Goal: Register for event/course

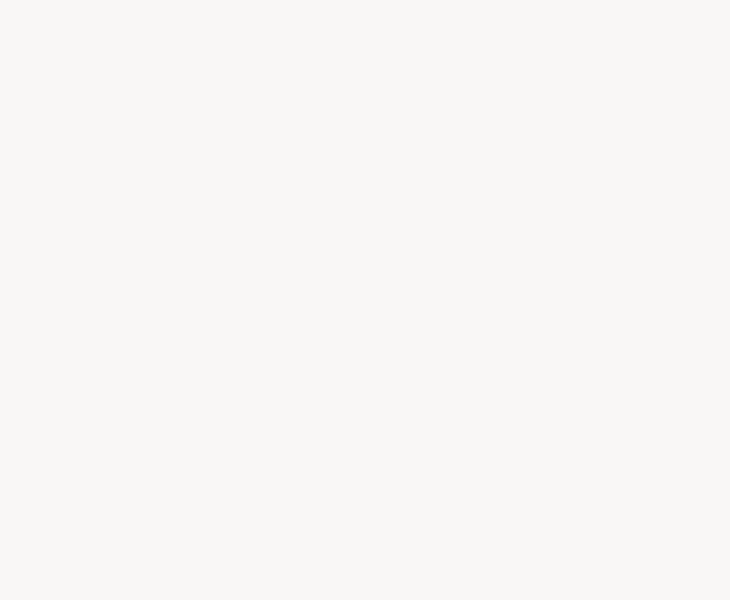
scroll to position [1, 0]
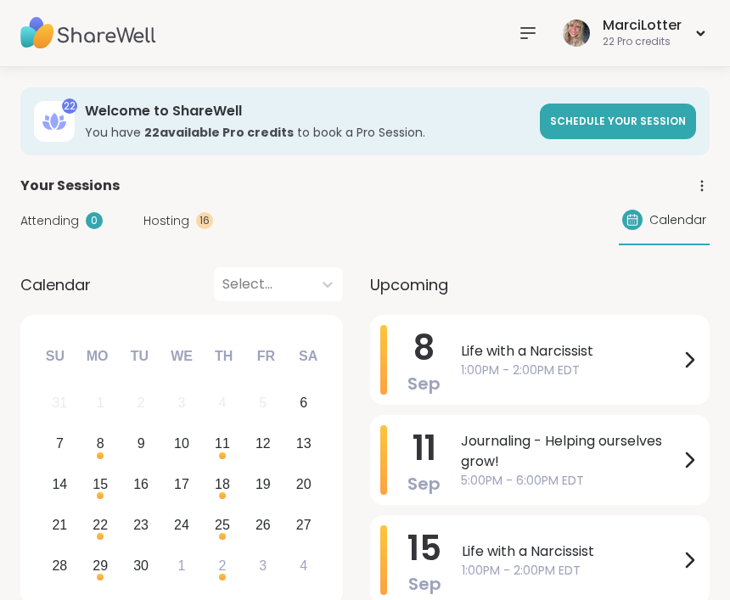
click at [526, 29] on icon at bounding box center [528, 33] width 14 height 10
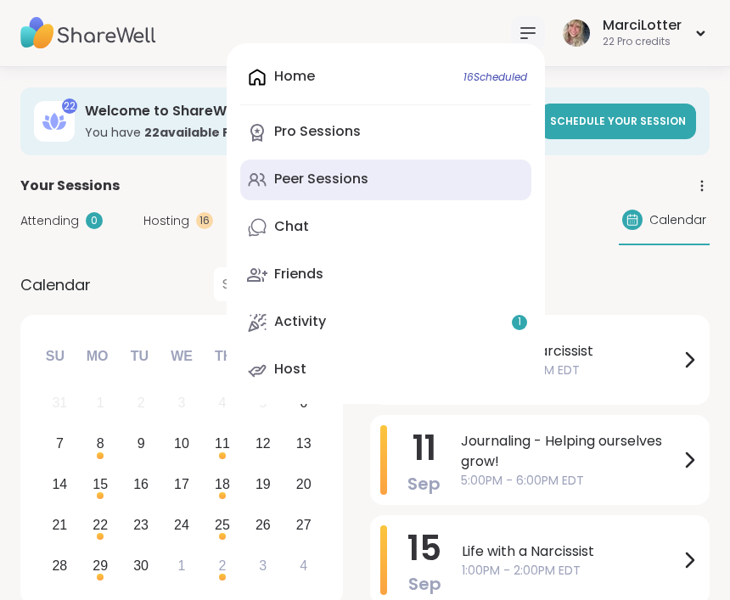
click at [359, 178] on div "Peer Sessions" at bounding box center [321, 179] width 94 height 19
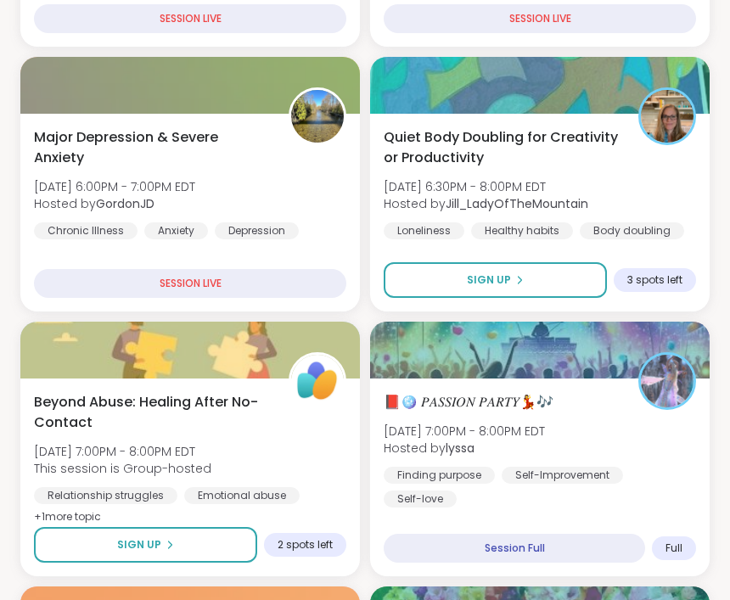
scroll to position [870, 0]
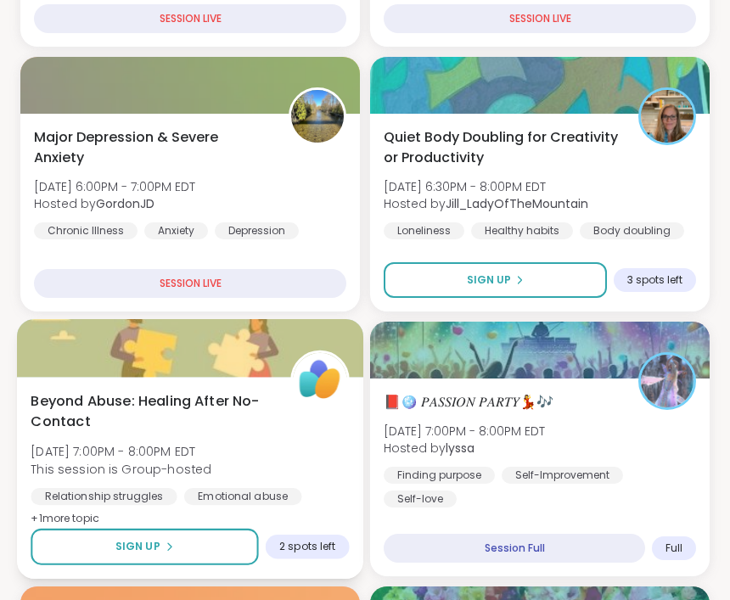
click at [306, 535] on div "2 spots left" at bounding box center [308, 547] width 84 height 25
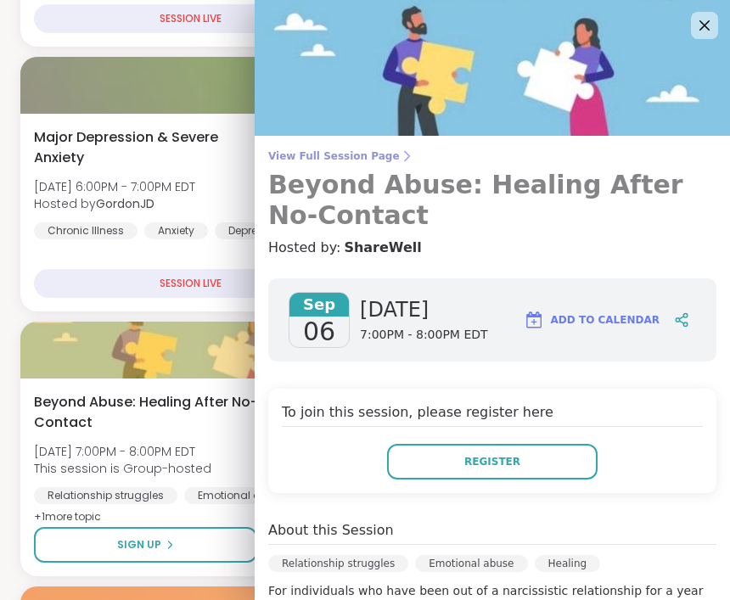
click at [369, 155] on span "View Full Session Page" at bounding box center [492, 156] width 448 height 14
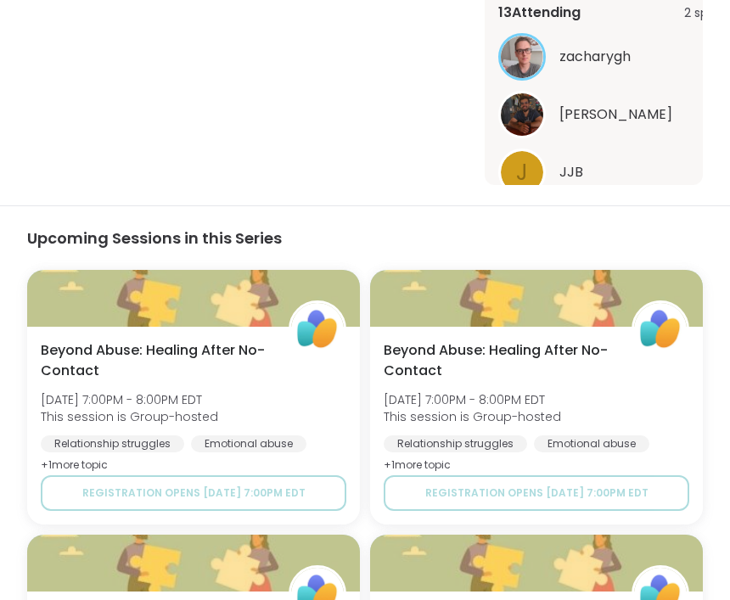
scroll to position [698, 0]
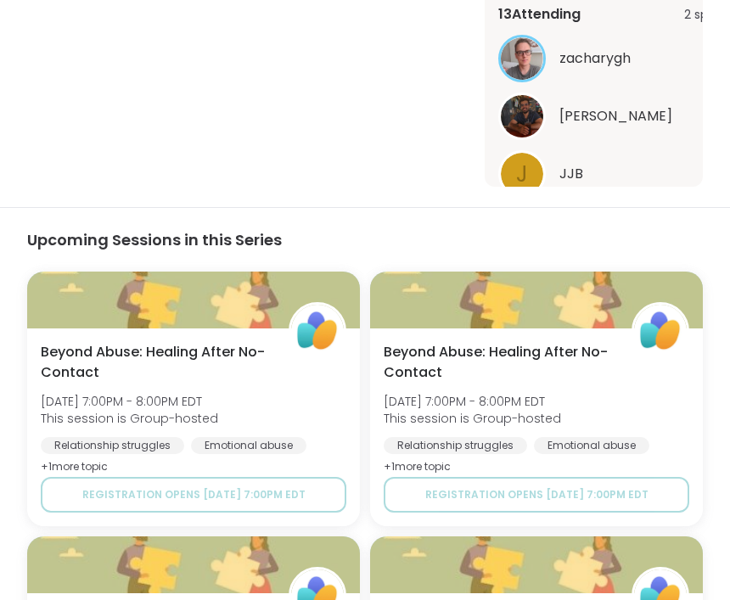
click at [643, 234] on div "13 Attending 2 spots left zacharygh [PERSON_NAME] J JJB See All" at bounding box center [623, 116] width 249 height 250
click at [618, 211] on button "See All" at bounding box center [623, 218] width 38 height 18
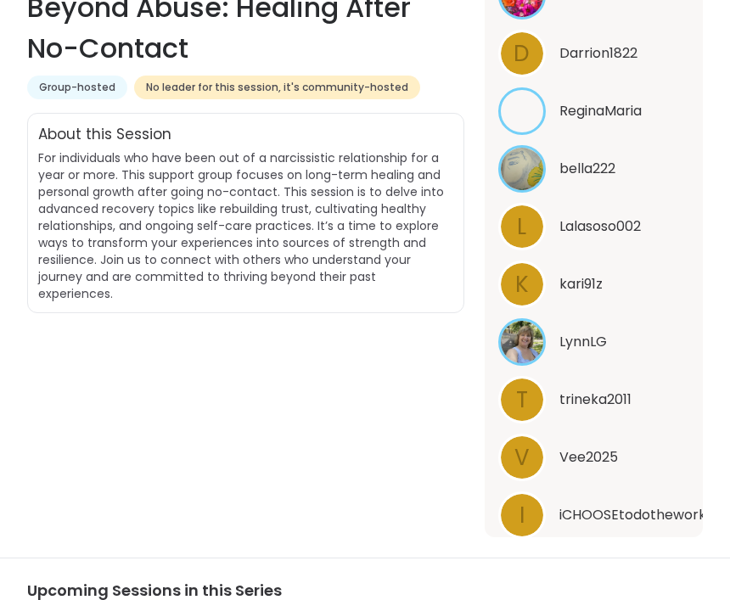
scroll to position [0, 0]
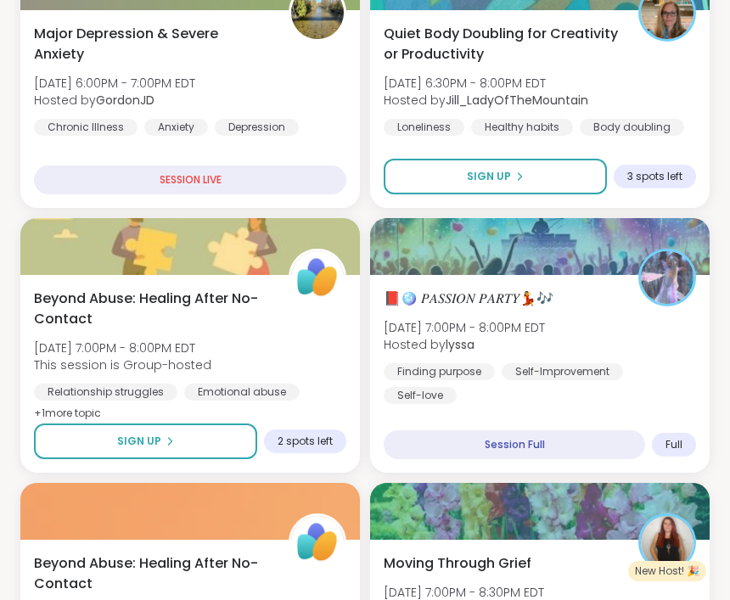
scroll to position [997, 0]
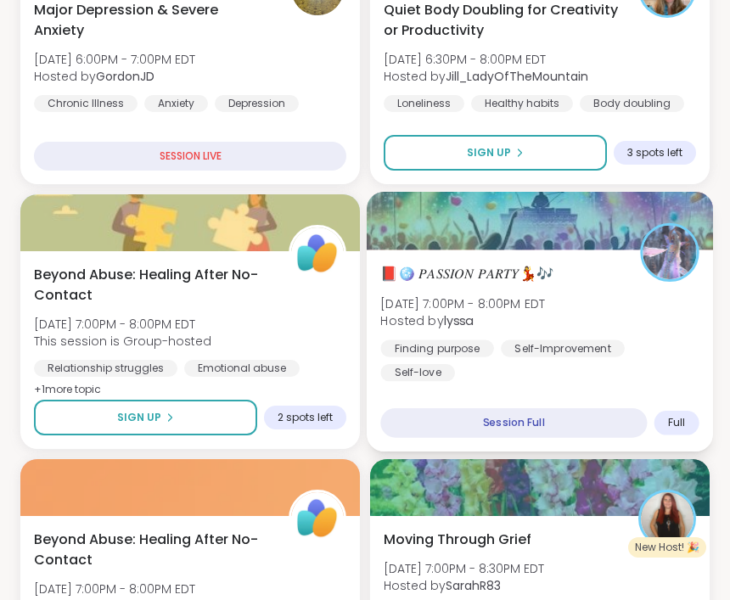
click at [676, 414] on div "Full" at bounding box center [677, 423] width 45 height 25
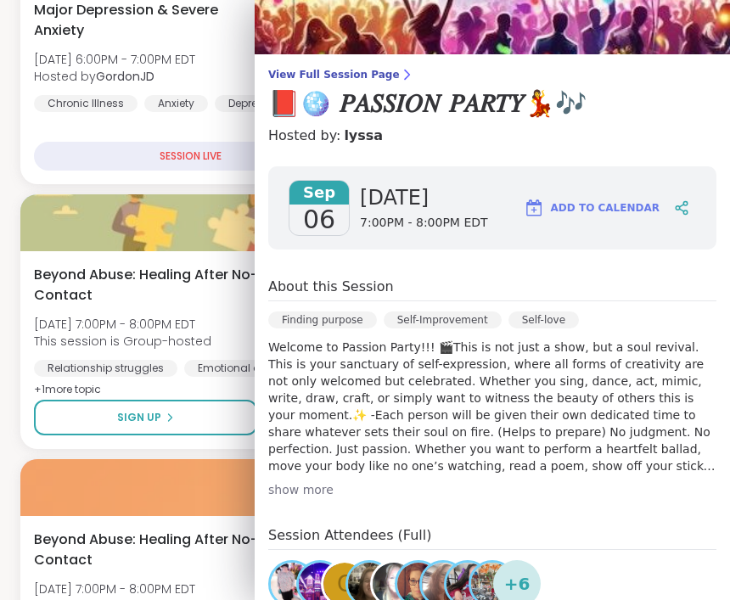
scroll to position [77, 0]
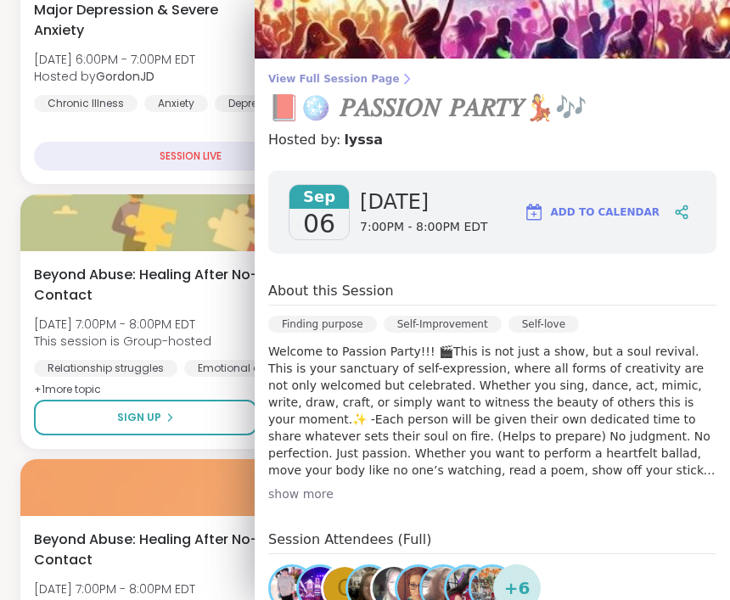
click at [349, 74] on span "View Full Session Page" at bounding box center [492, 79] width 448 height 14
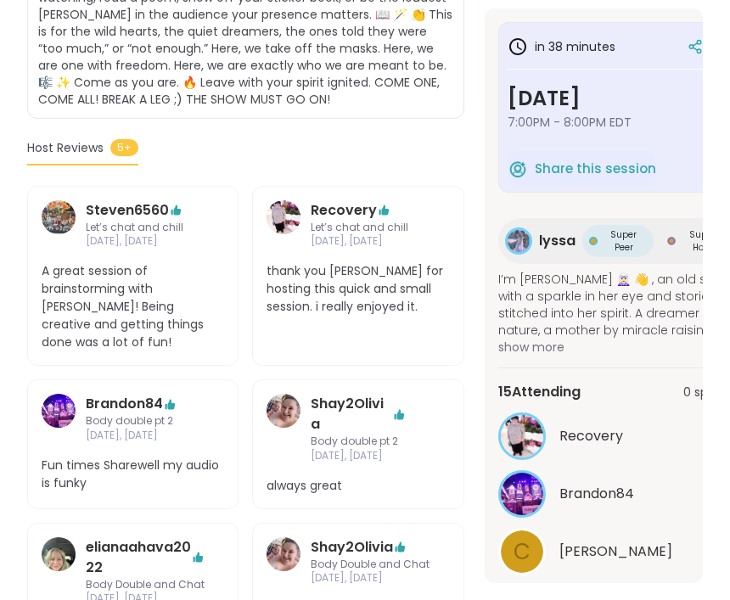
scroll to position [609, 0]
click at [632, 595] on button "See All" at bounding box center [623, 595] width 38 height 18
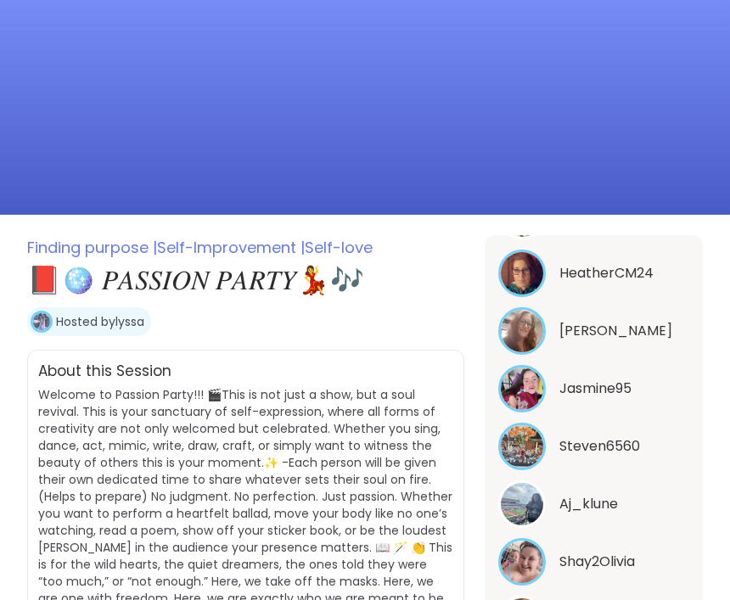
scroll to position [0, 0]
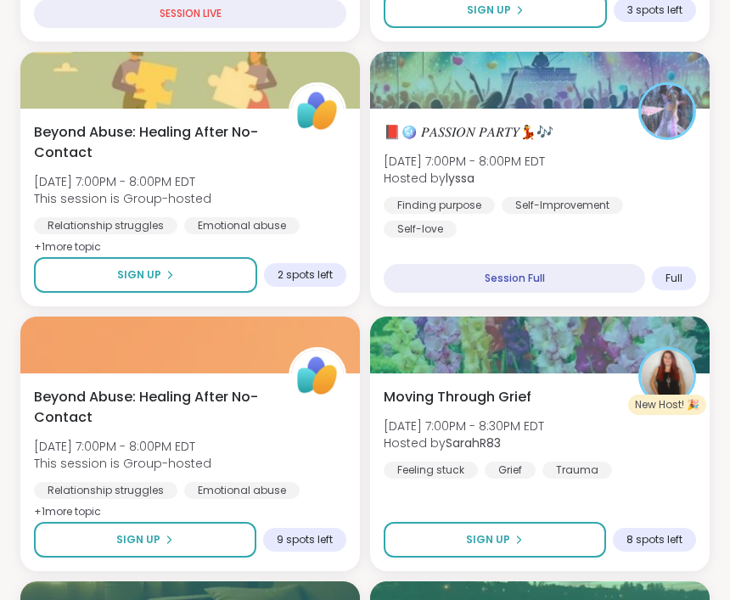
scroll to position [1141, 0]
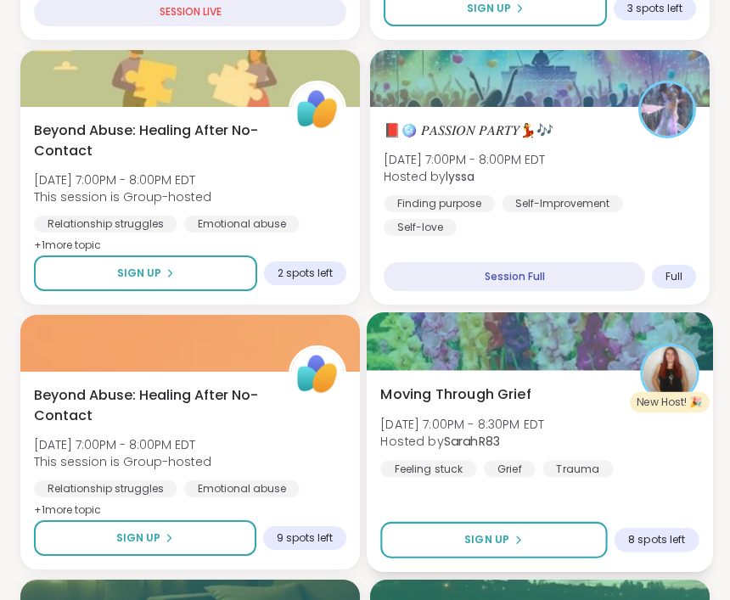
click at [652, 544] on span "8 spots left" at bounding box center [656, 540] width 57 height 14
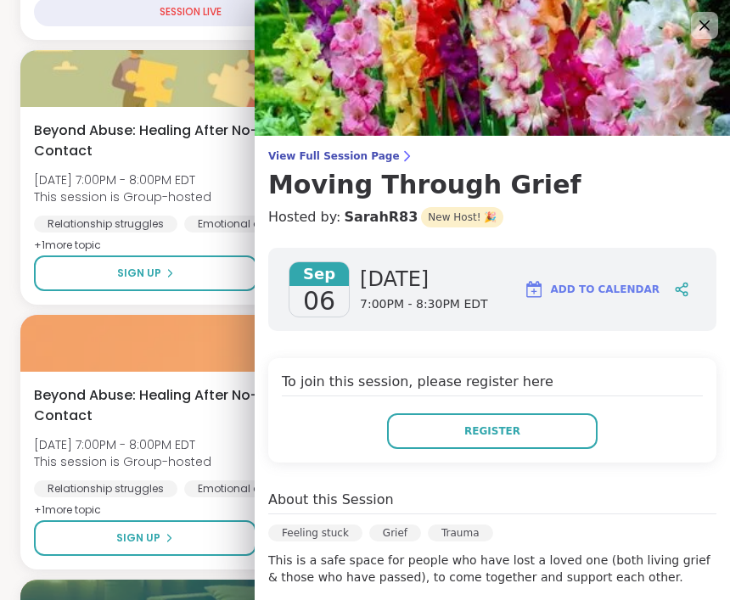
scroll to position [0, 0]
click at [347, 146] on div "View Full Session Page Moving Through Grief Hosted by: SarahR83 New Host! 🎉 [DA…" at bounding box center [493, 531] width 476 height 1063
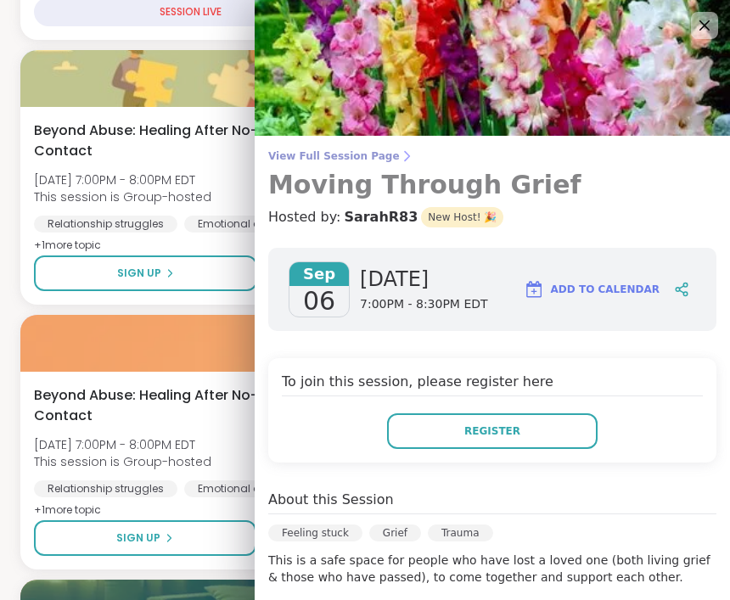
click at [352, 150] on span "View Full Session Page" at bounding box center [492, 156] width 448 height 14
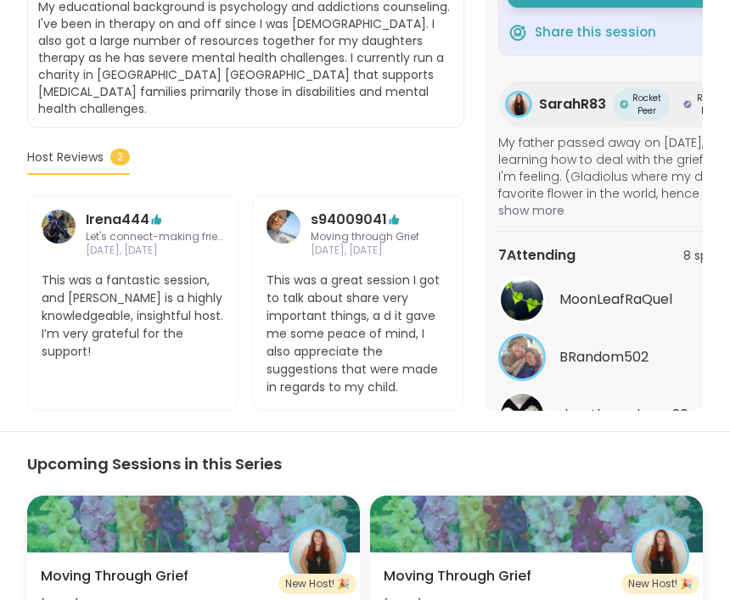
scroll to position [602, 0]
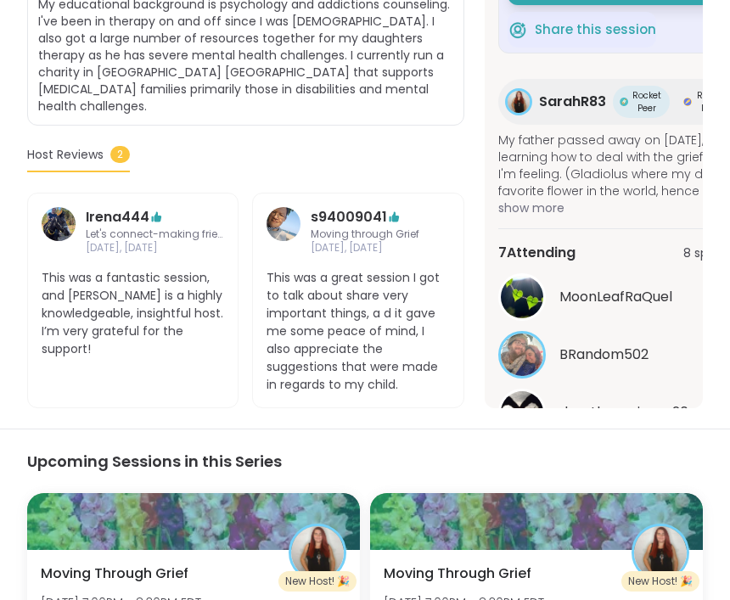
click at [614, 447] on button "See All" at bounding box center [623, 456] width 38 height 18
